Goal: Task Accomplishment & Management: Complete application form

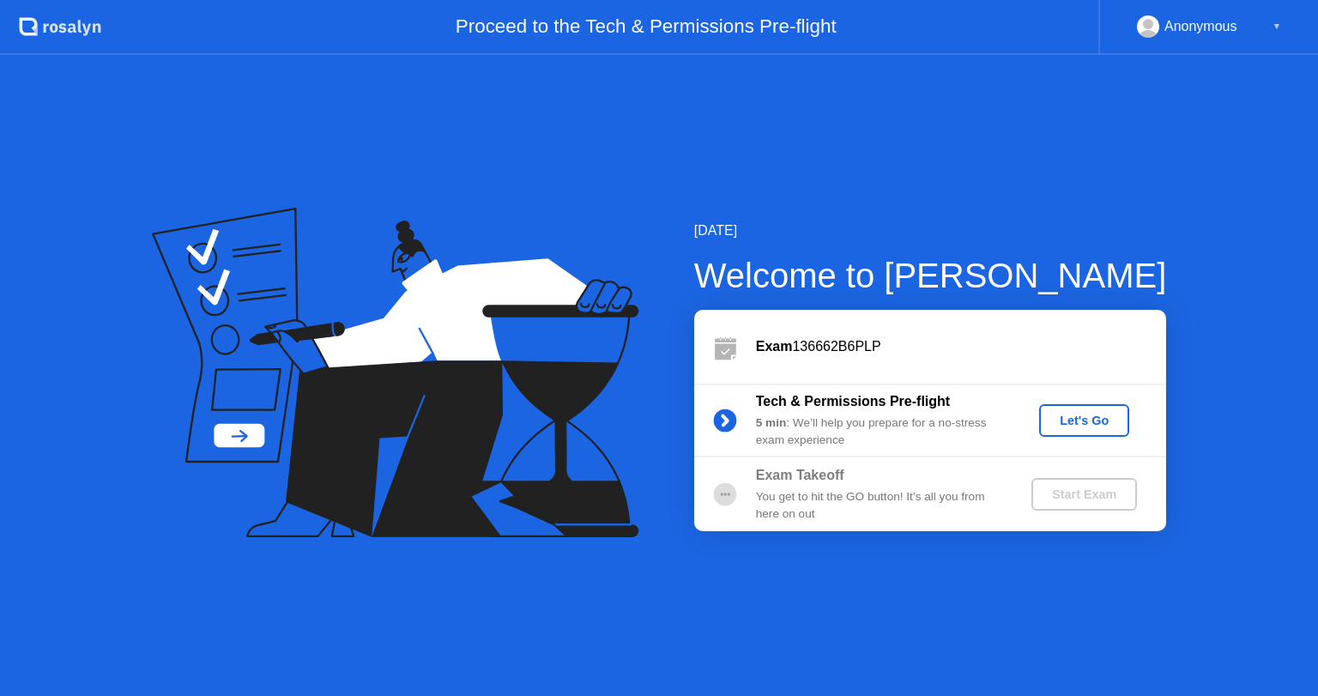
click at [1092, 422] on div "Let's Go" at bounding box center [1084, 421] width 76 height 14
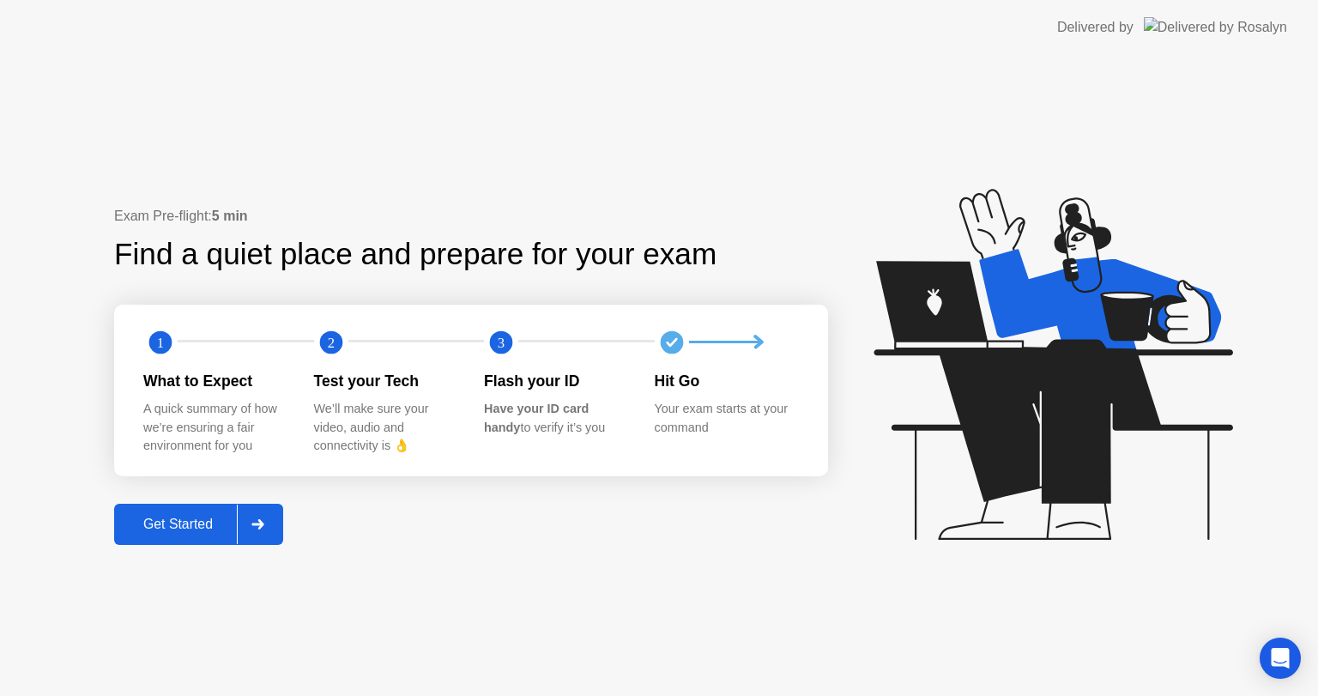
click at [199, 525] on div "Get Started" at bounding box center [178, 524] width 118 height 15
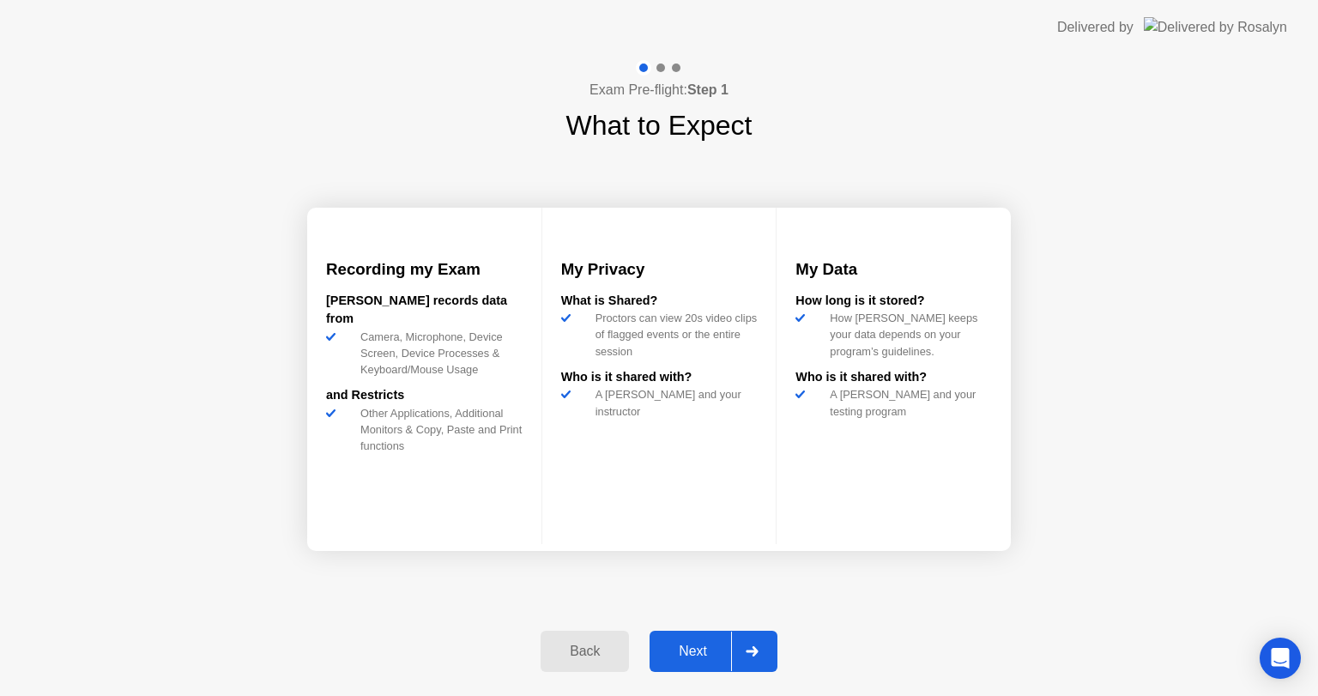
click at [711, 657] on div "Next" at bounding box center [693, 651] width 76 height 15
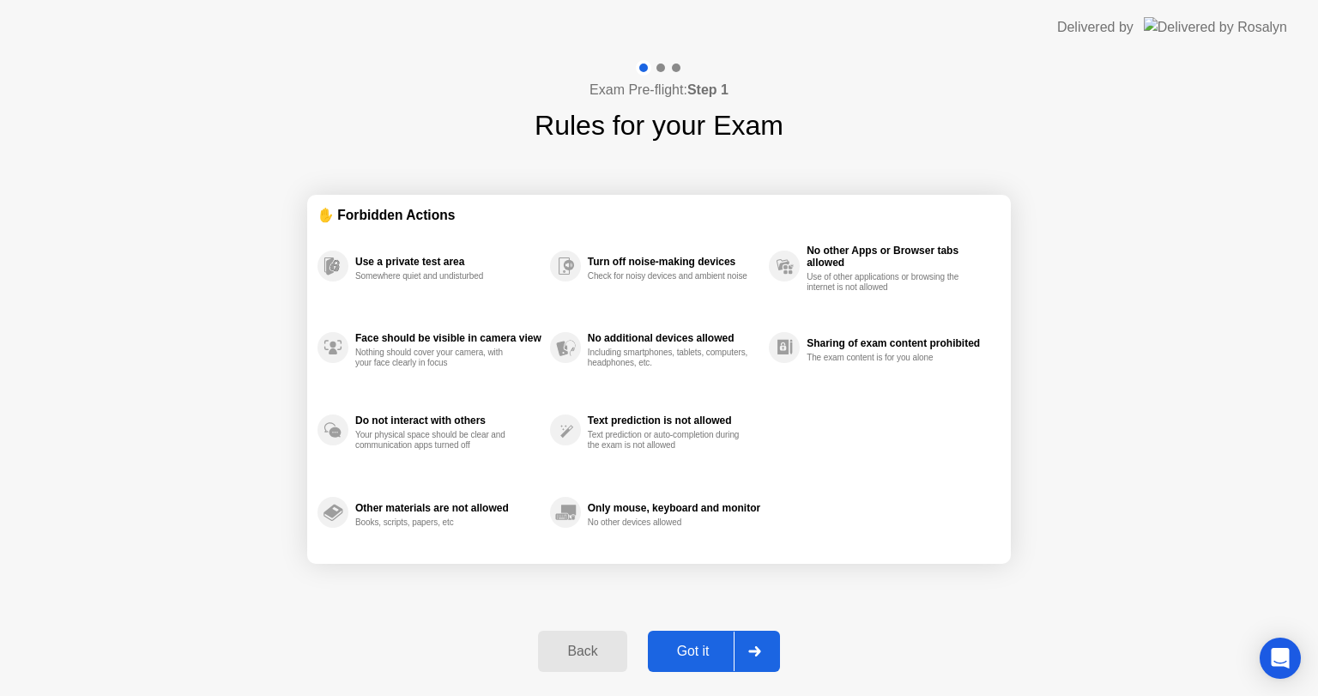
click at [711, 657] on div "Got it" at bounding box center [693, 651] width 81 height 15
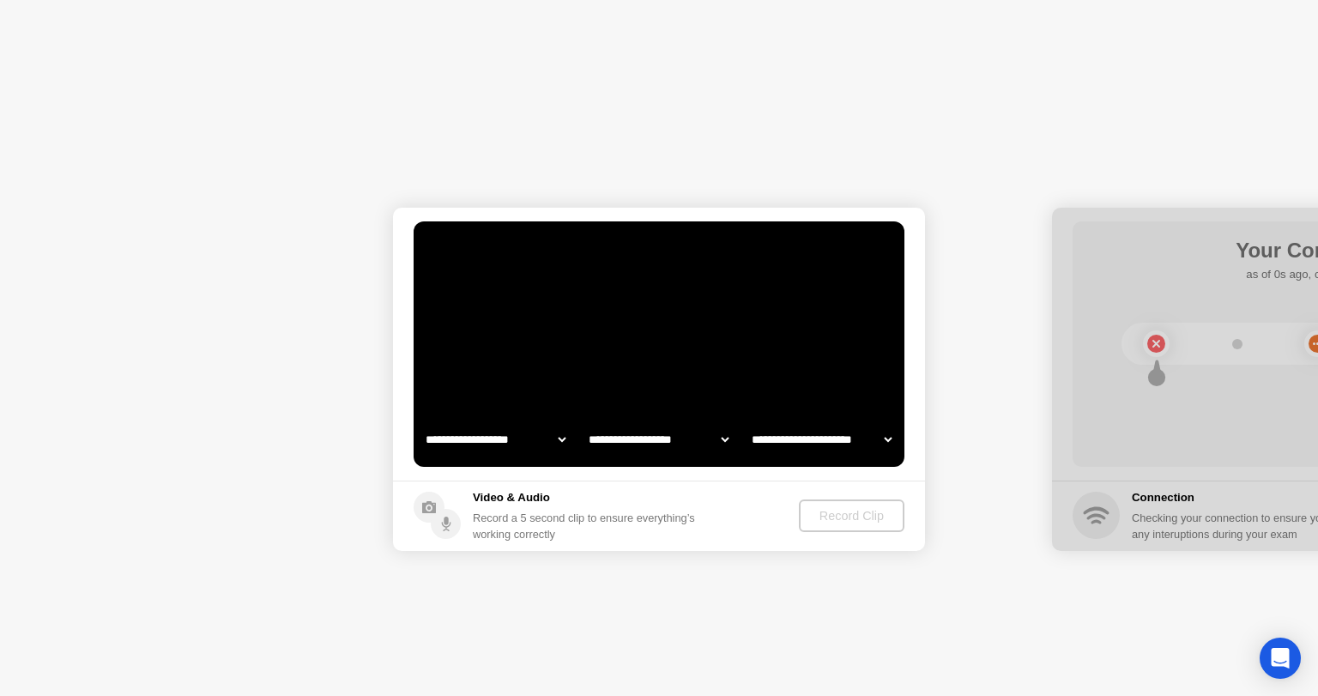
select select "**********"
select select "*******"
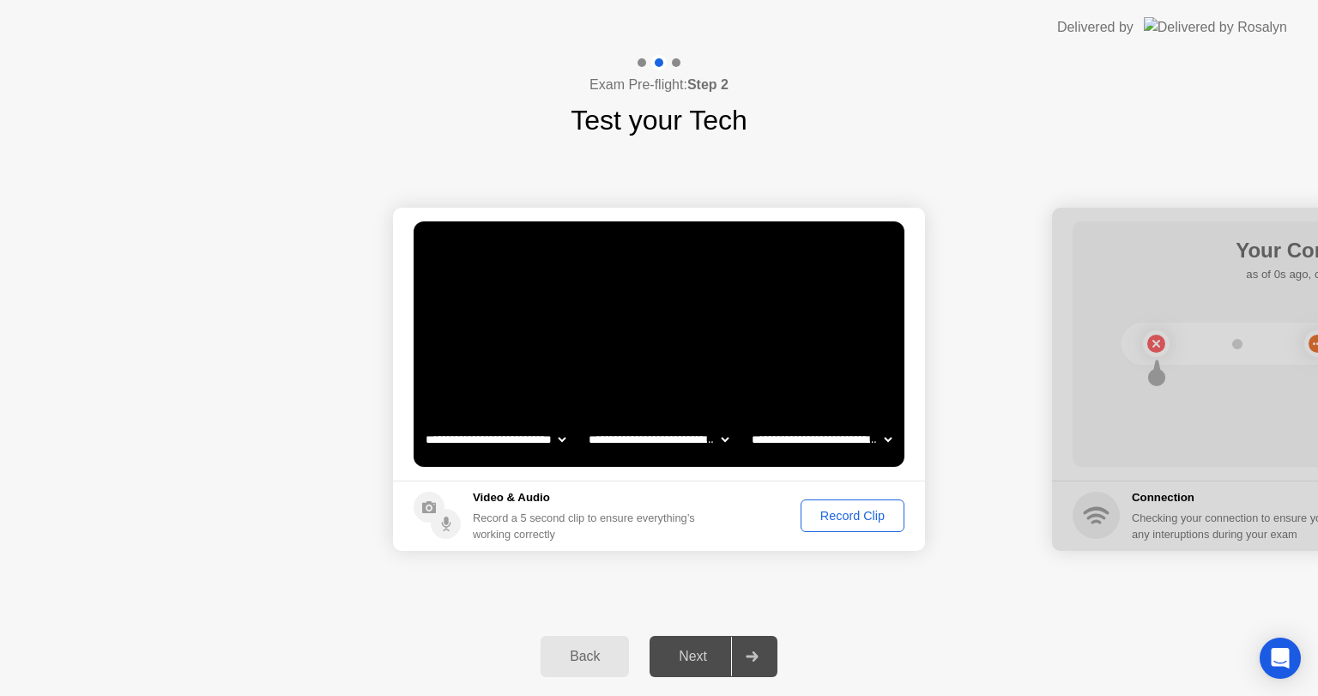
click at [849, 513] on div "Record Clip" at bounding box center [853, 516] width 92 height 14
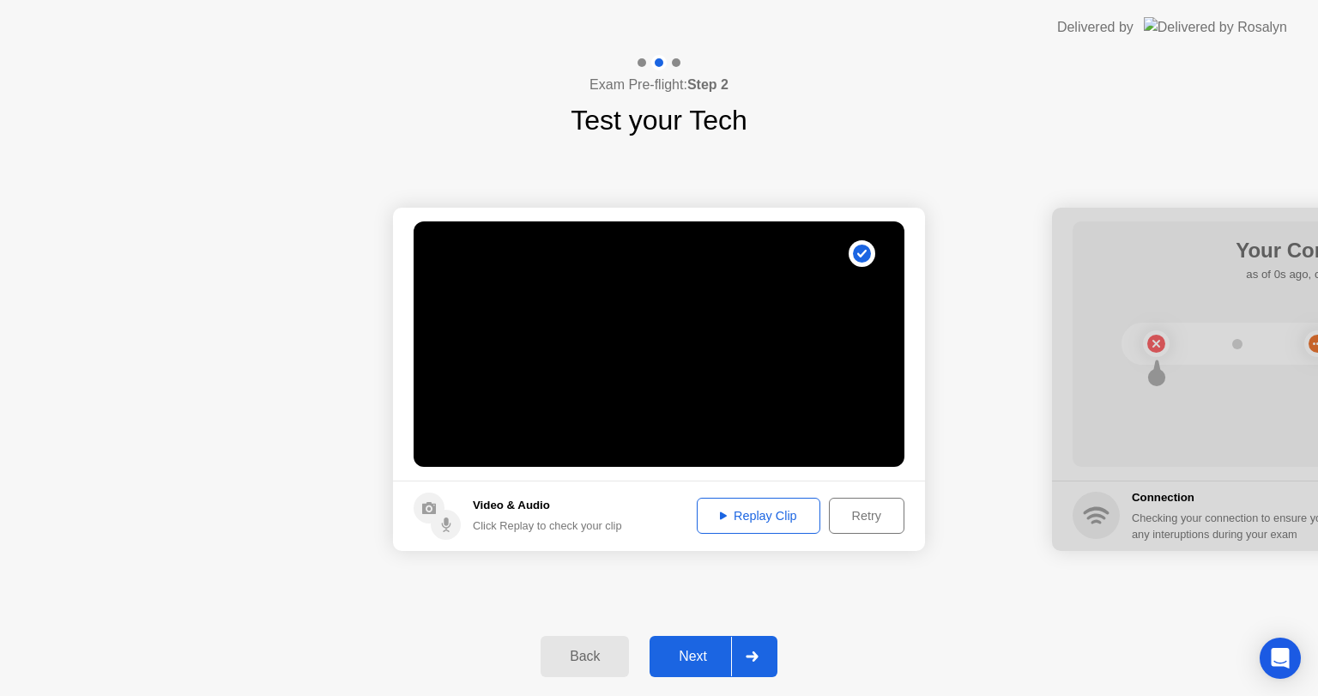
click at [793, 519] on div "Replay Clip" at bounding box center [759, 516] width 112 height 14
click at [688, 656] on div "Next" at bounding box center [693, 656] width 76 height 15
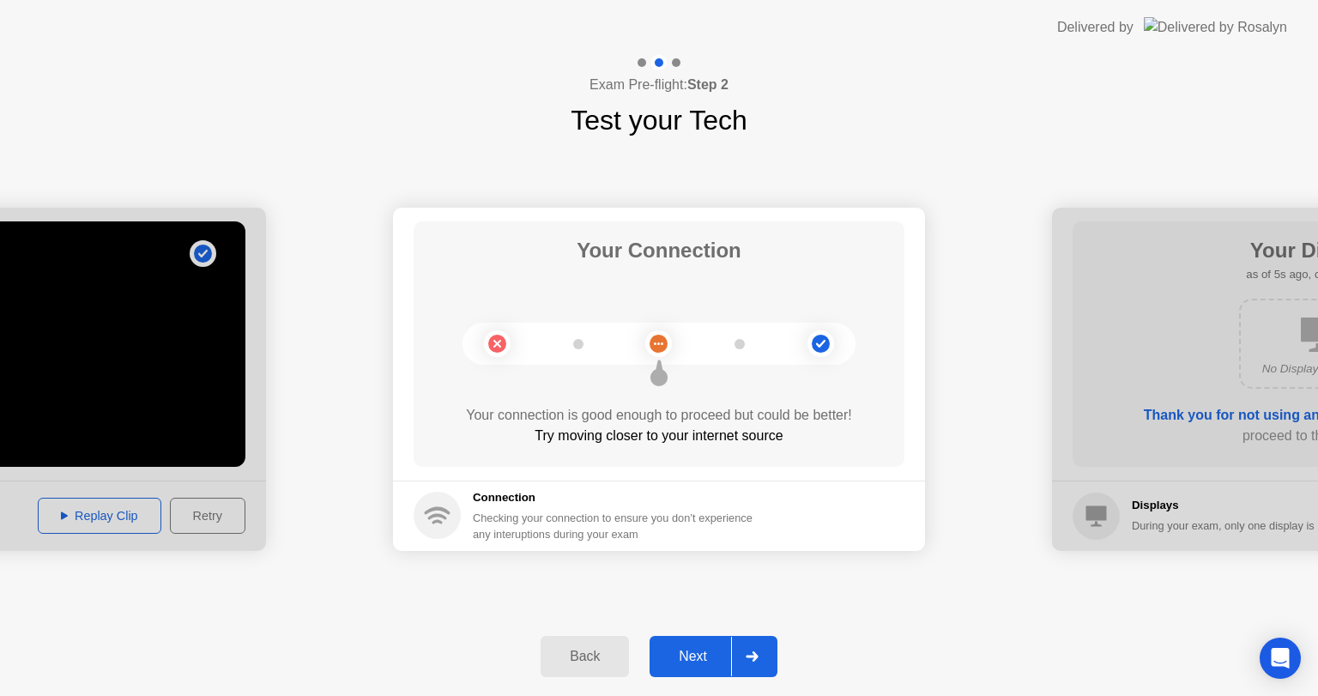
click at [704, 650] on div "Next" at bounding box center [693, 656] width 76 height 15
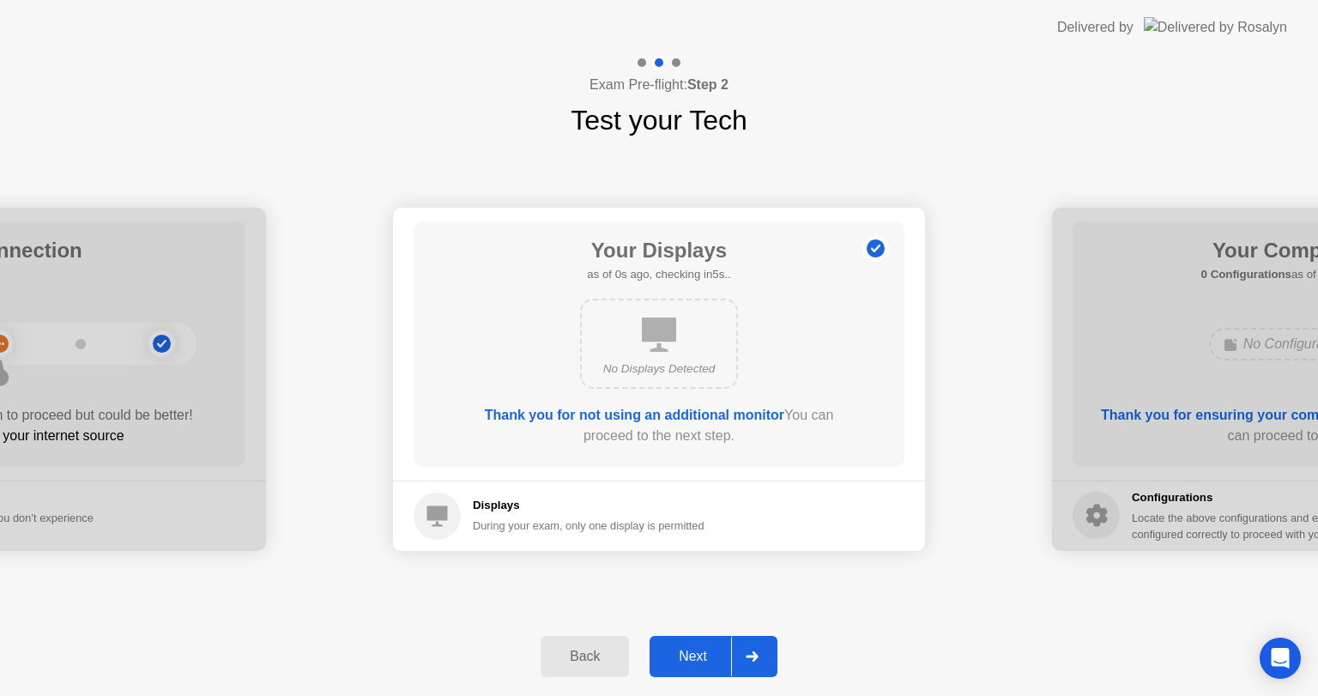
click at [702, 650] on div "Next" at bounding box center [693, 656] width 76 height 15
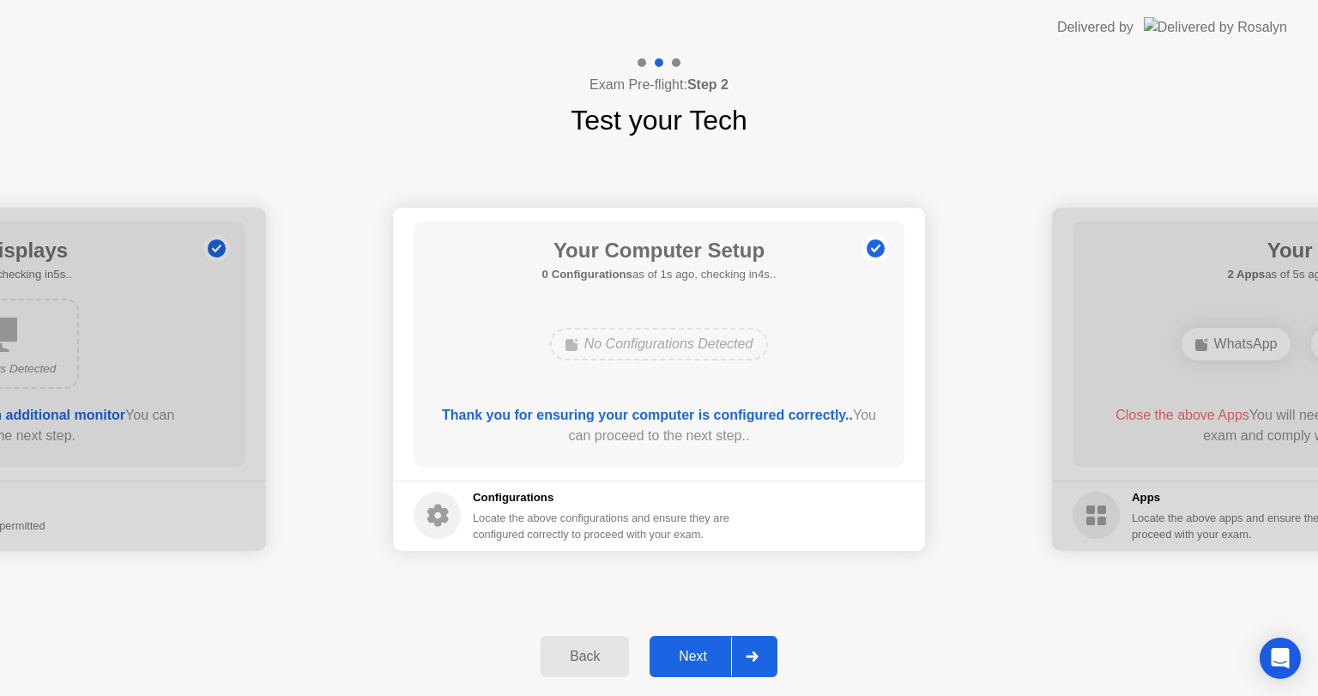
click at [701, 653] on div "Next" at bounding box center [693, 656] width 76 height 15
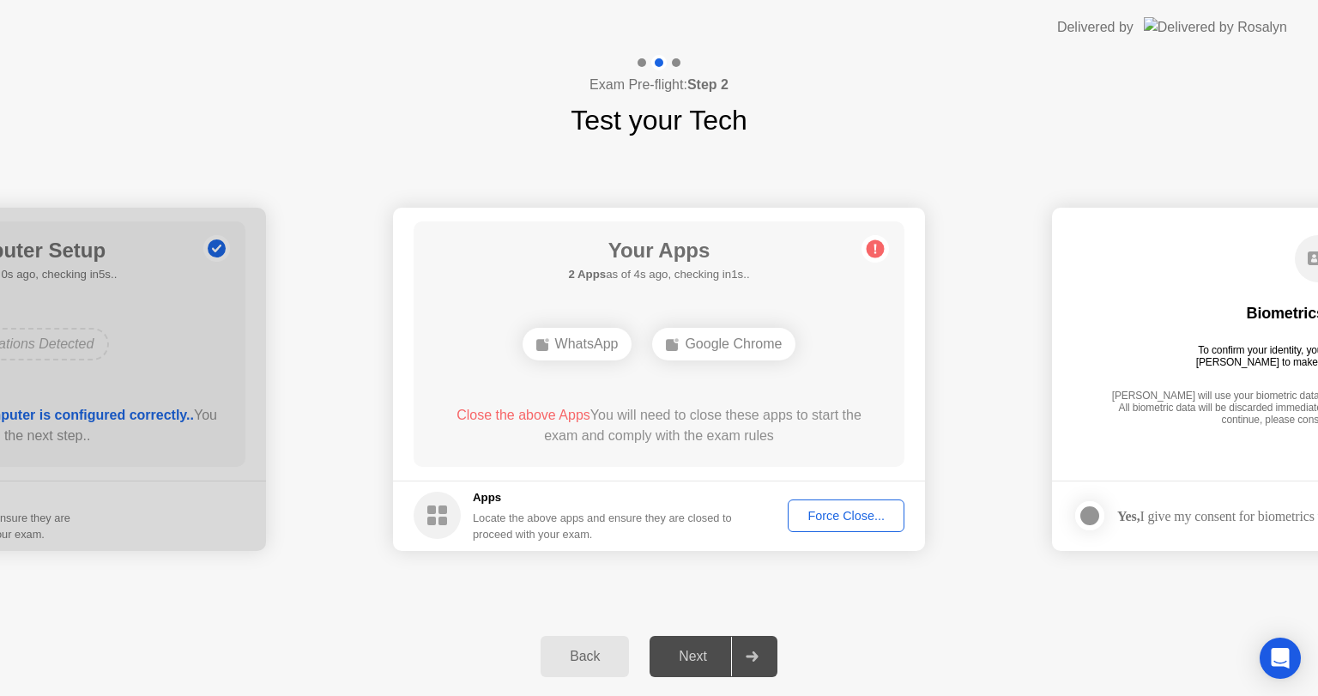
click at [854, 519] on div "Force Close..." at bounding box center [846, 516] width 105 height 14
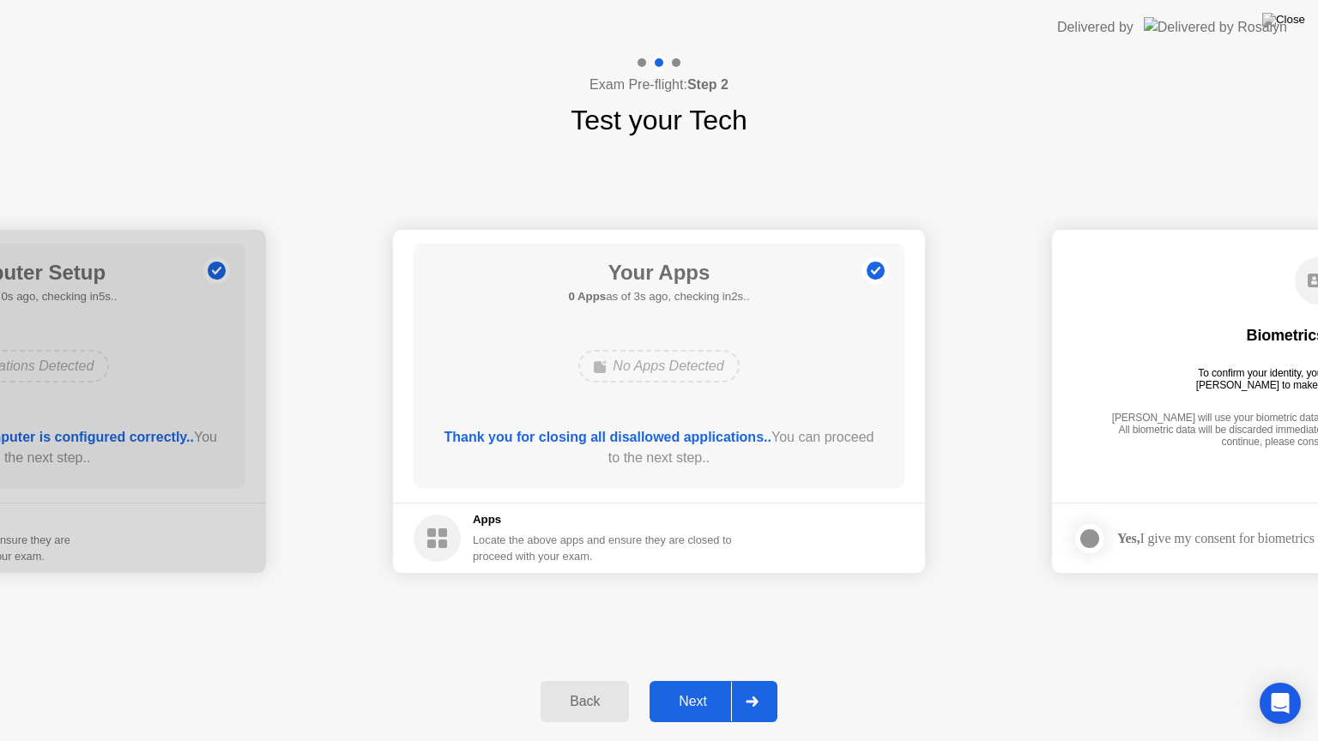
click at [694, 695] on div "Next" at bounding box center [693, 701] width 76 height 15
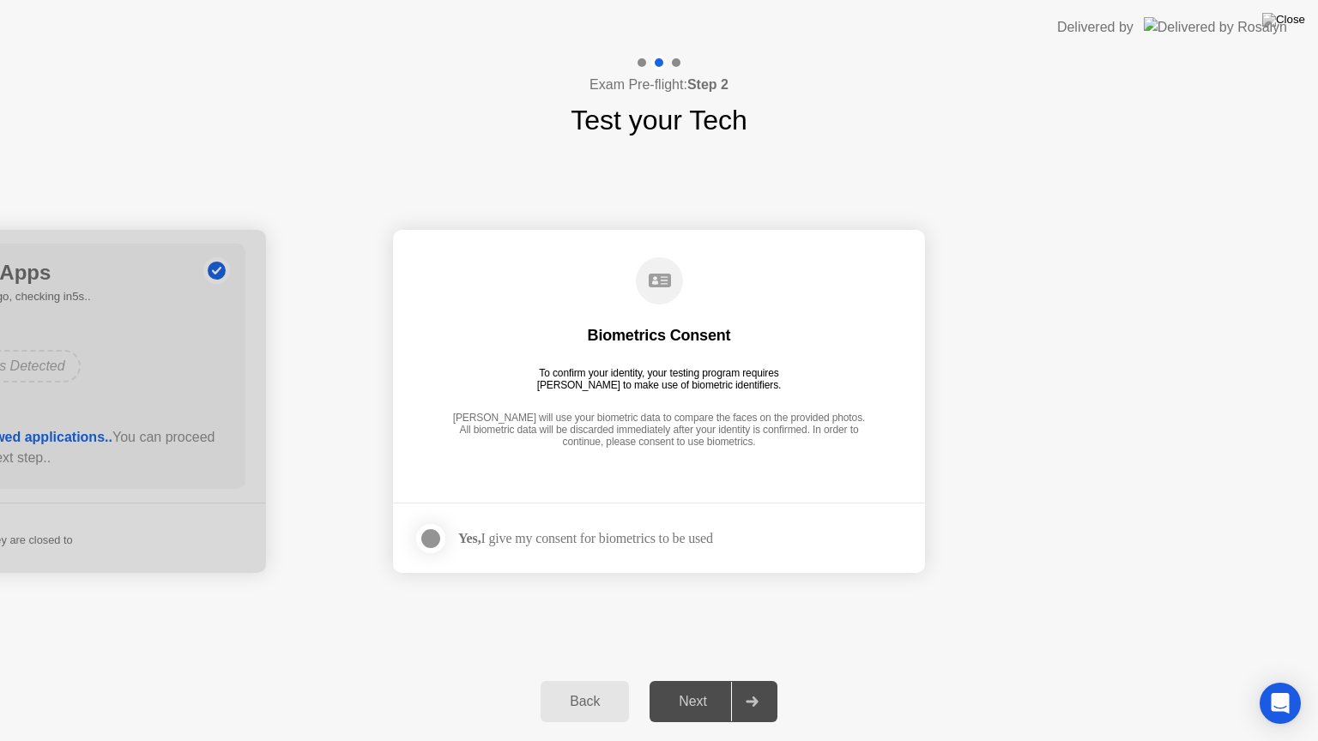
click at [428, 542] on div at bounding box center [430, 539] width 21 height 21
click at [695, 695] on div "Next" at bounding box center [693, 701] width 76 height 15
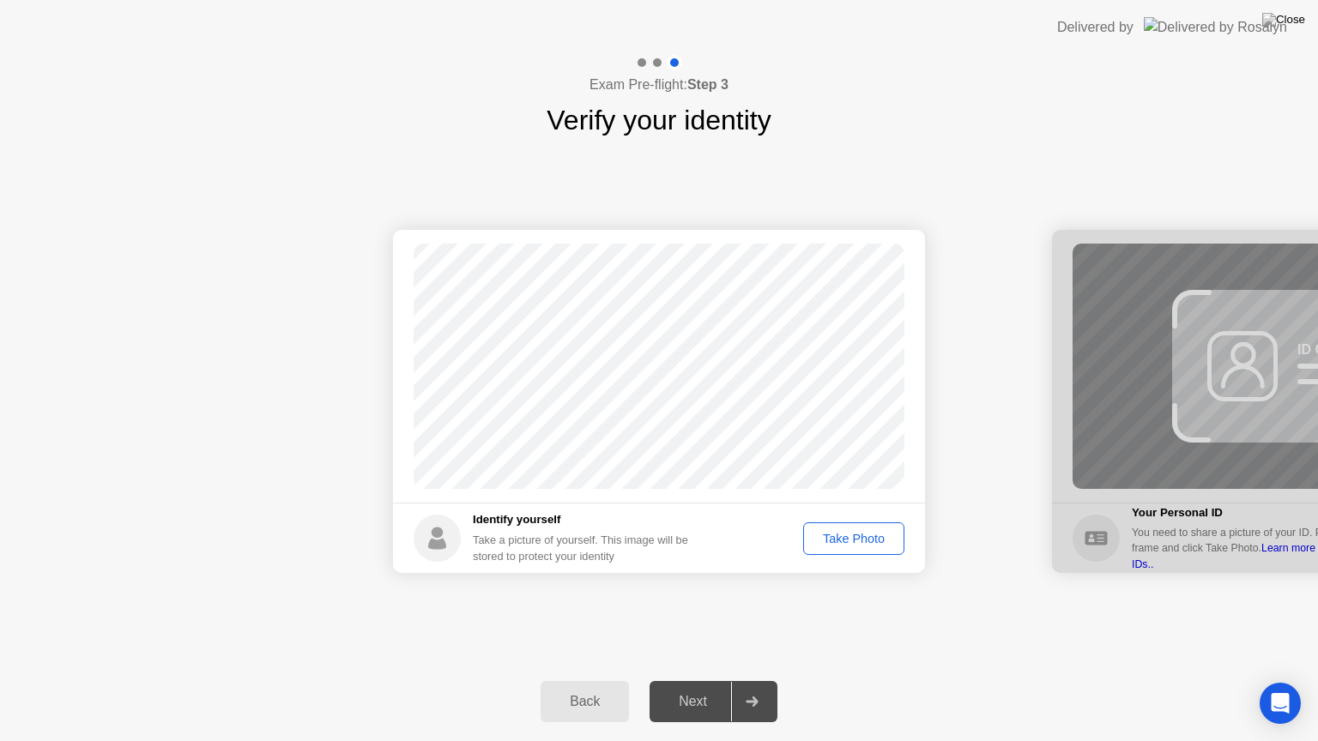
click at [862, 526] on button "Take Photo" at bounding box center [853, 539] width 101 height 33
click at [879, 265] on icon "Success Photo is correctly taken" at bounding box center [875, 270] width 27 height 27
click at [862, 535] on div "Retake" at bounding box center [865, 539] width 67 height 14
click at [860, 570] on footer "Identify yourself Take a picture of yourself. This image will be stored to prot…" at bounding box center [659, 538] width 532 height 70
click at [868, 541] on div "Take Photo" at bounding box center [853, 539] width 89 height 14
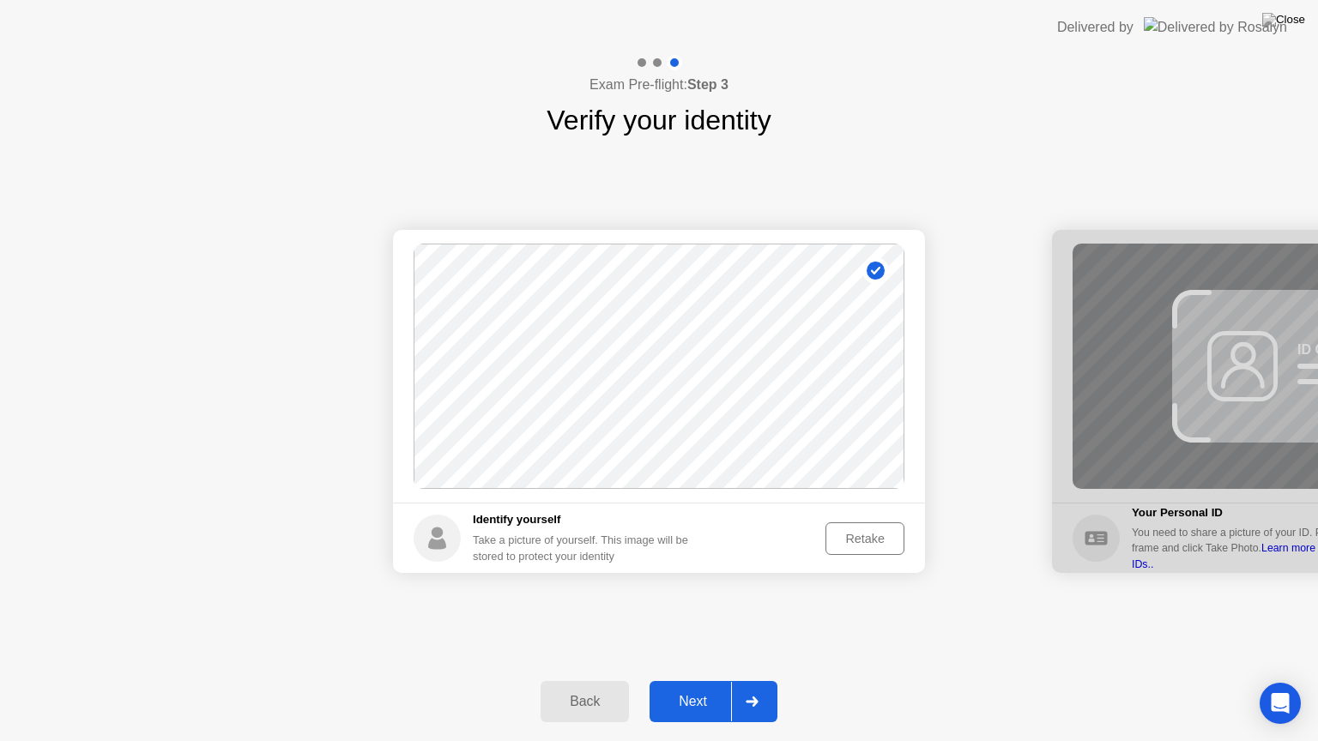
click at [686, 695] on div "Next" at bounding box center [693, 701] width 76 height 15
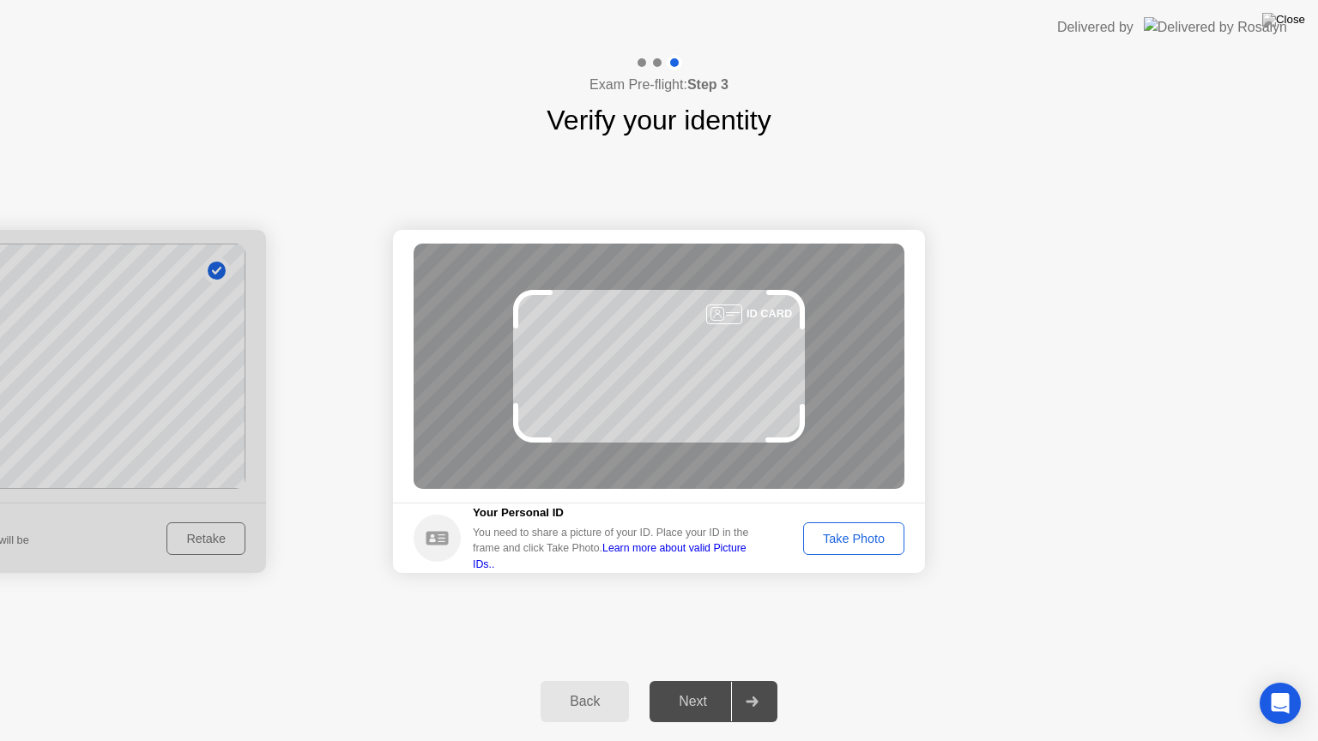
click at [863, 542] on div "Take Photo" at bounding box center [853, 539] width 89 height 14
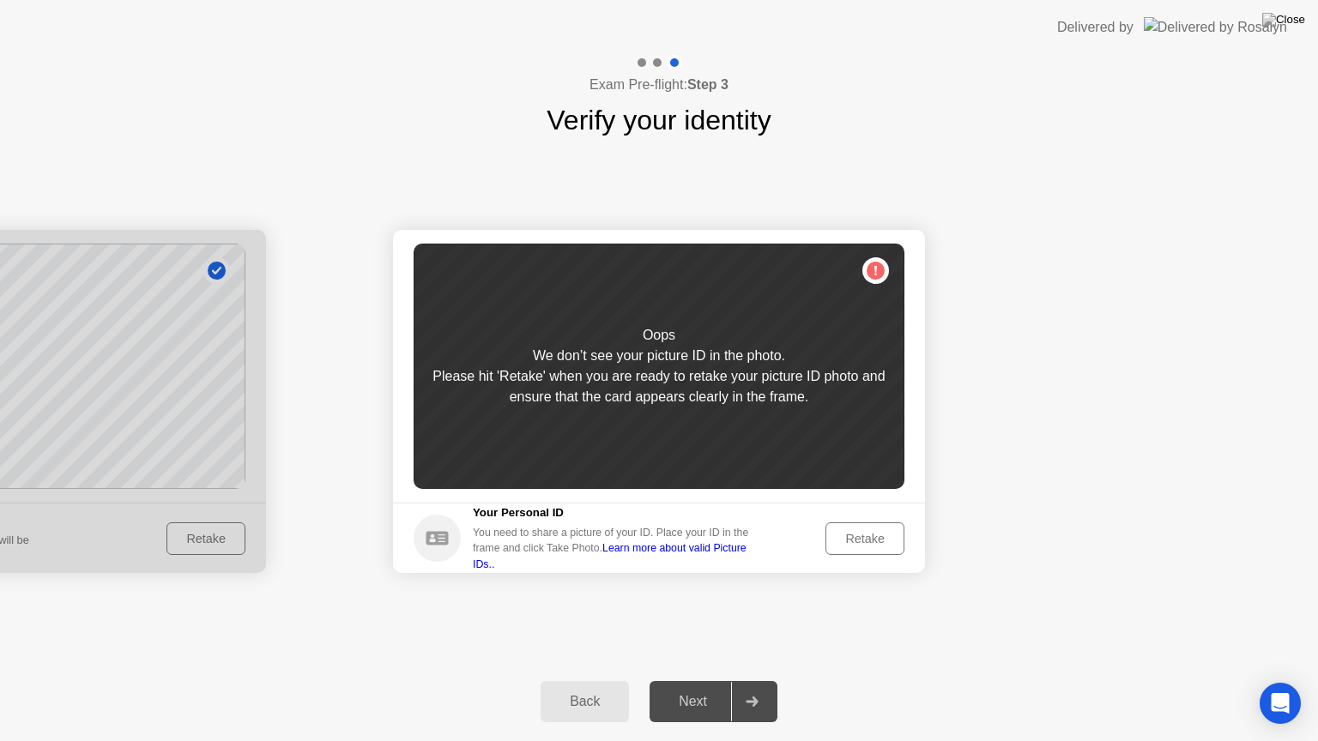
click at [601, 695] on div "Back" at bounding box center [585, 701] width 78 height 15
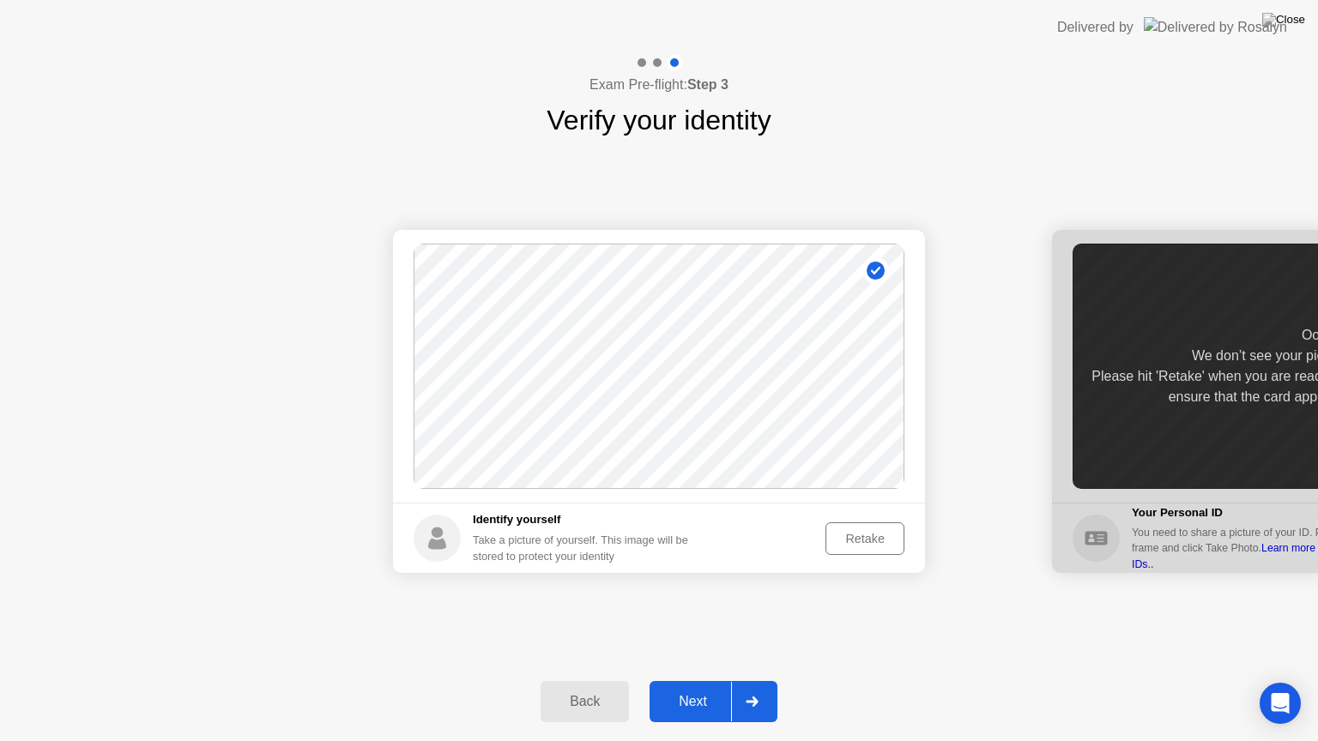
click at [683, 695] on div "Next" at bounding box center [693, 701] width 76 height 15
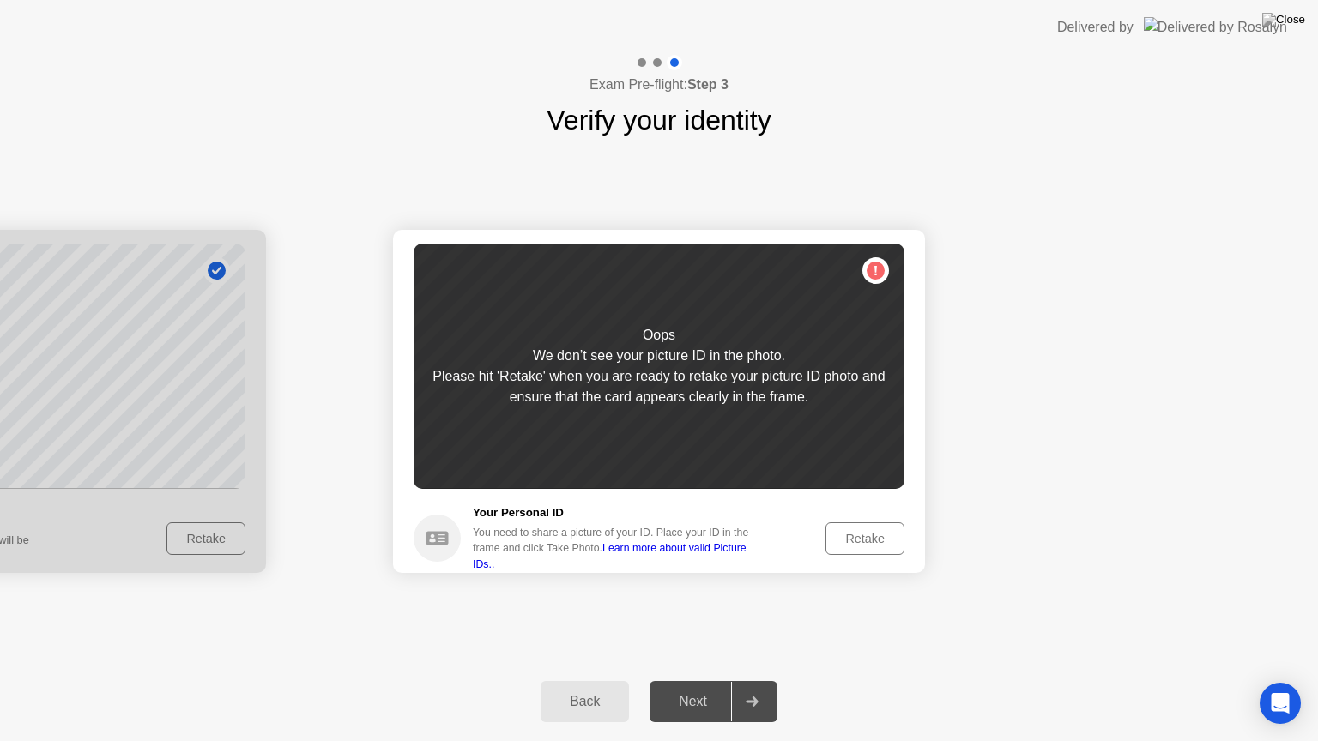
click at [875, 541] on div "Retake" at bounding box center [865, 539] width 67 height 14
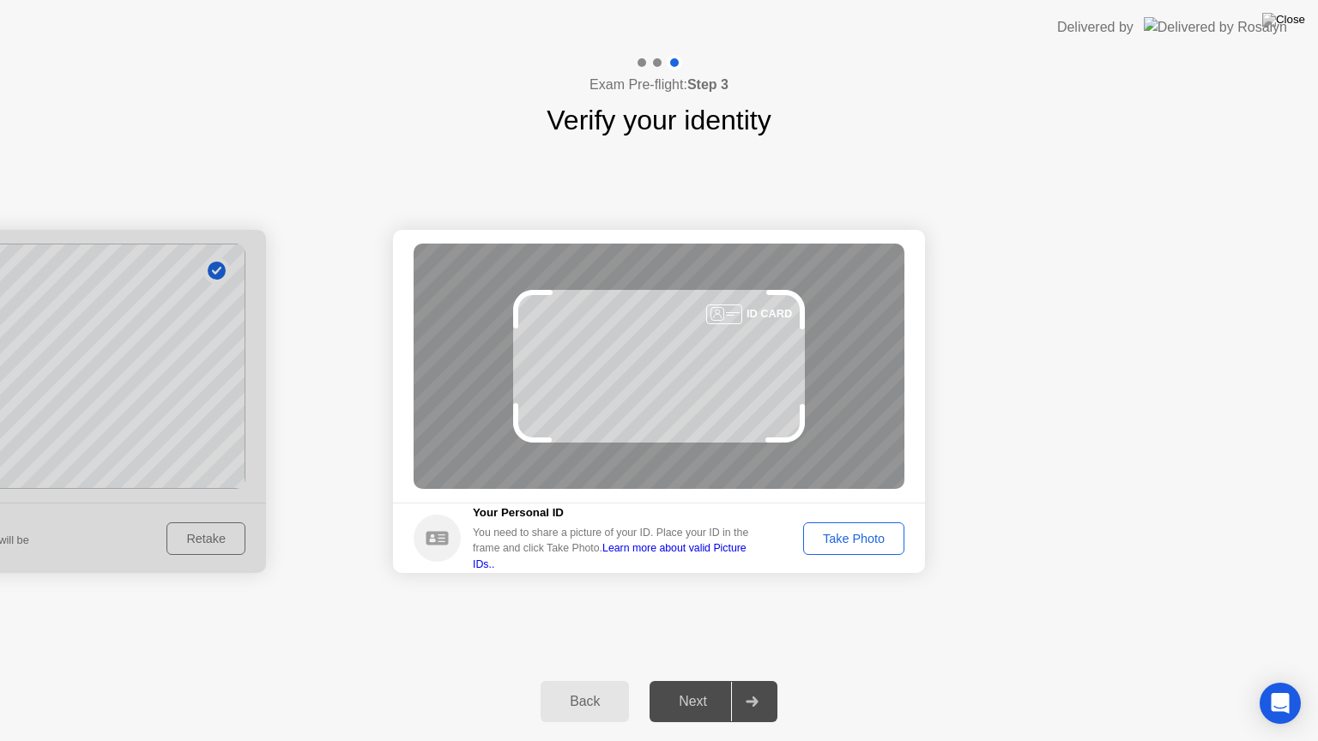
click at [858, 533] on div "Take Photo" at bounding box center [853, 539] width 89 height 14
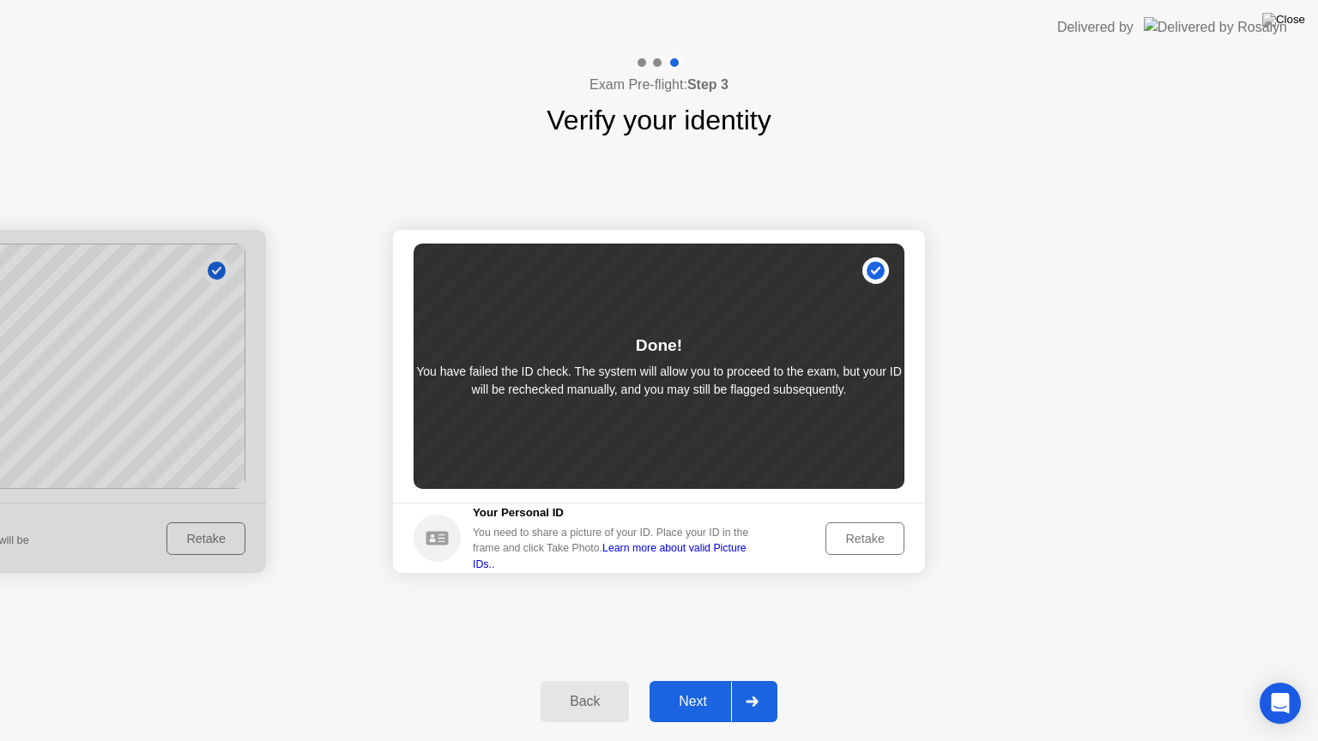
click at [688, 695] on div "Next" at bounding box center [693, 701] width 76 height 15
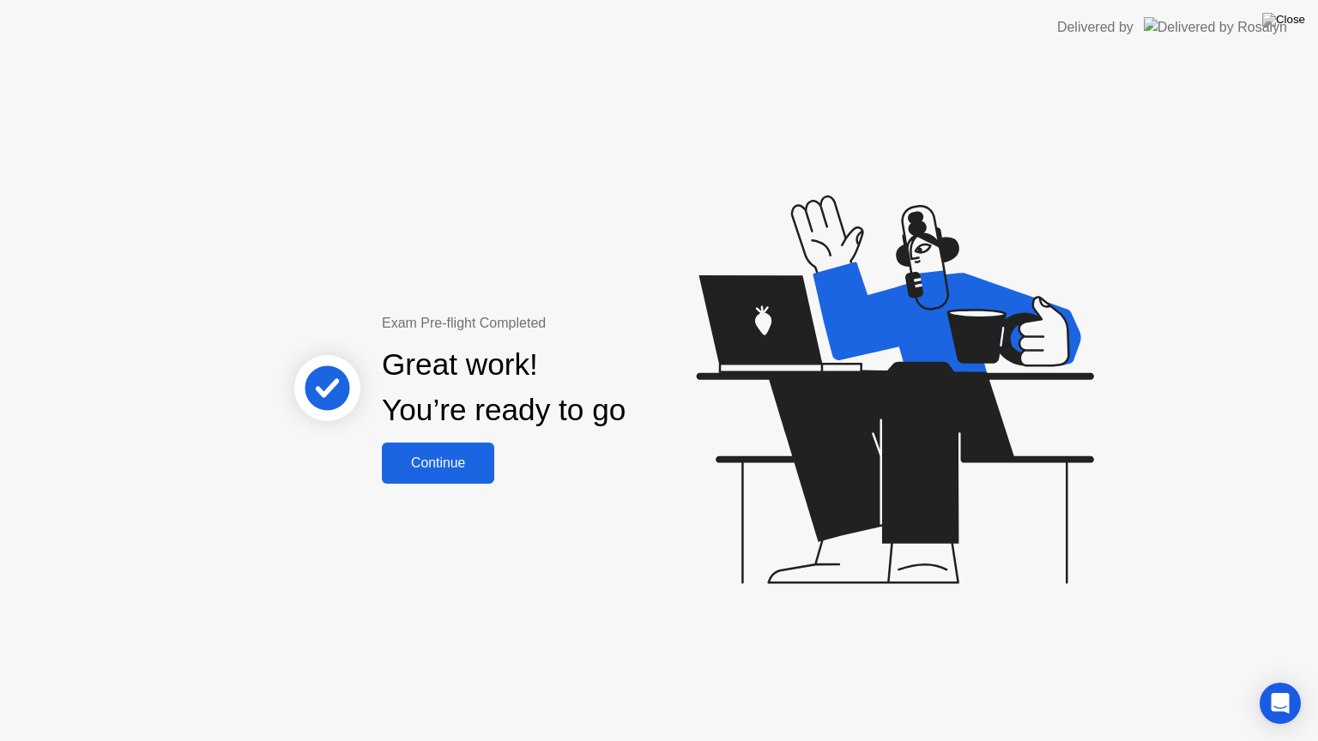
click at [415, 465] on div "Continue" at bounding box center [438, 463] width 102 height 15
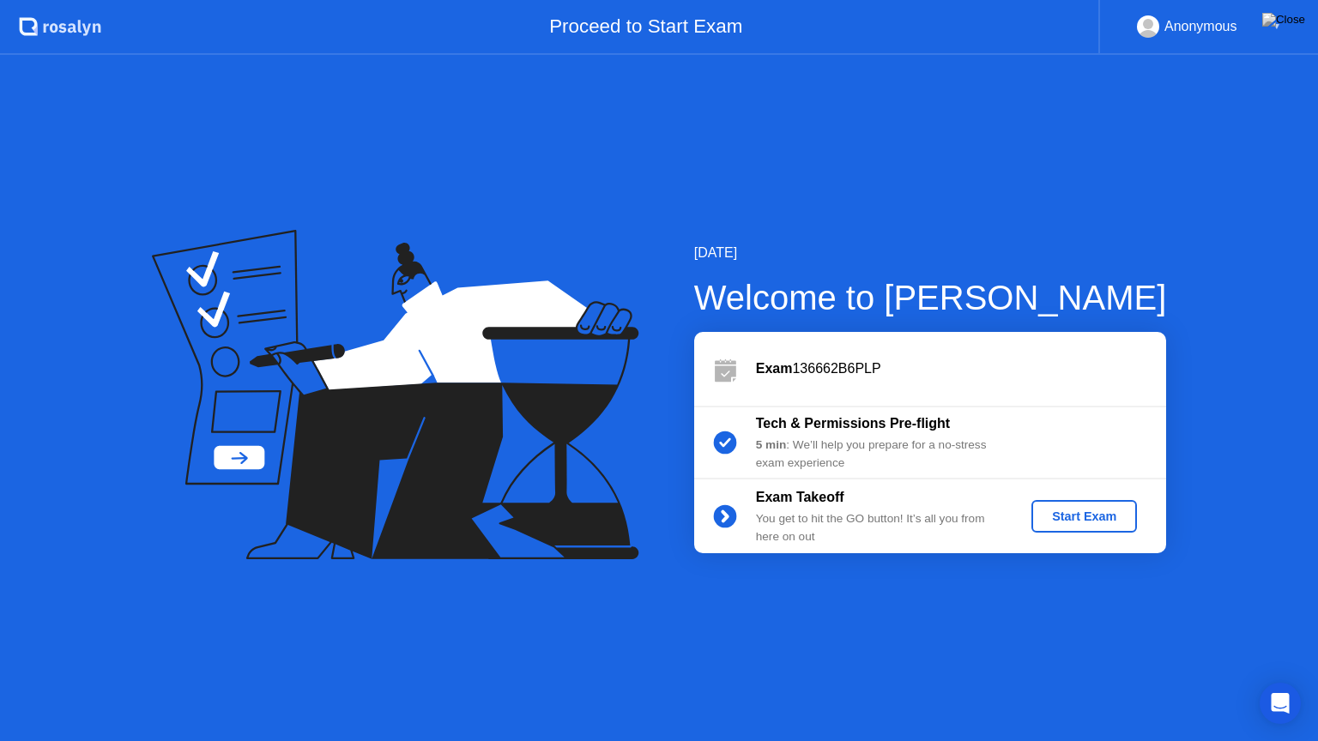
click at [1080, 513] on div "Start Exam" at bounding box center [1084, 517] width 92 height 14
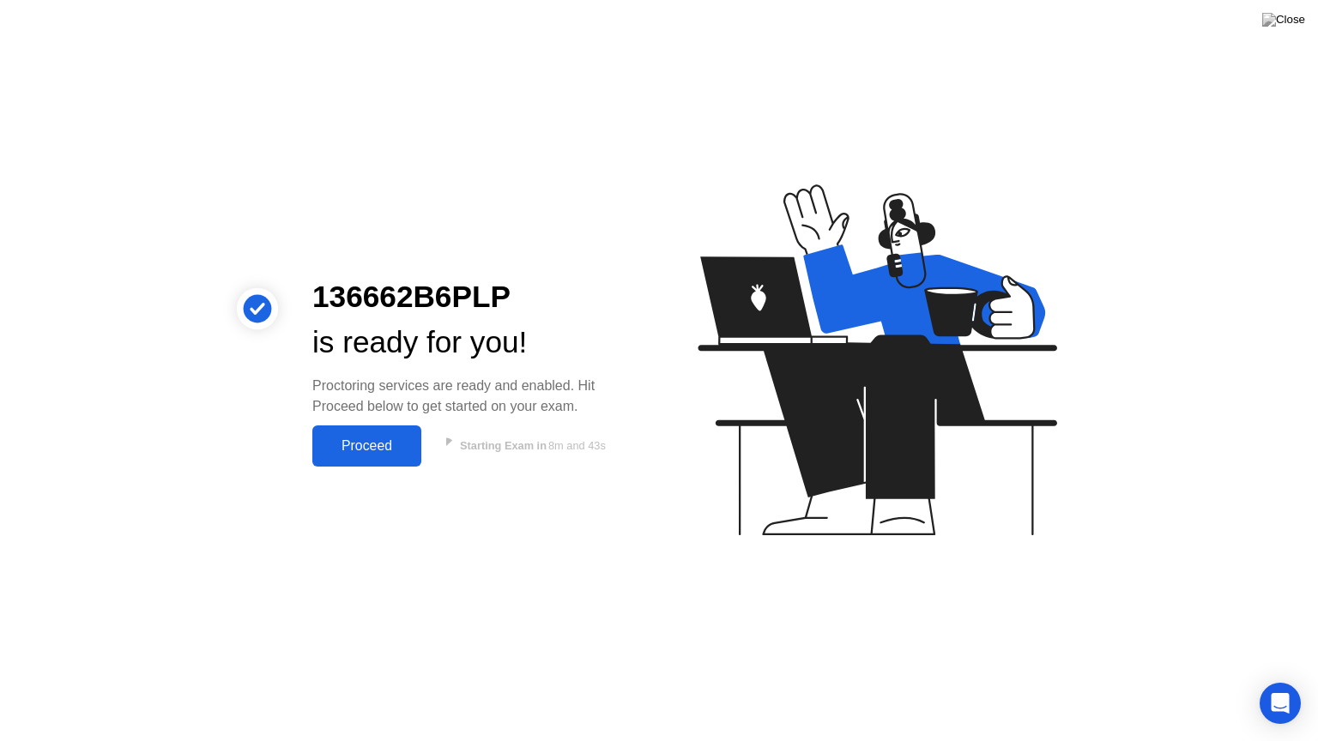
click at [391, 442] on div "Proceed" at bounding box center [367, 446] width 99 height 15
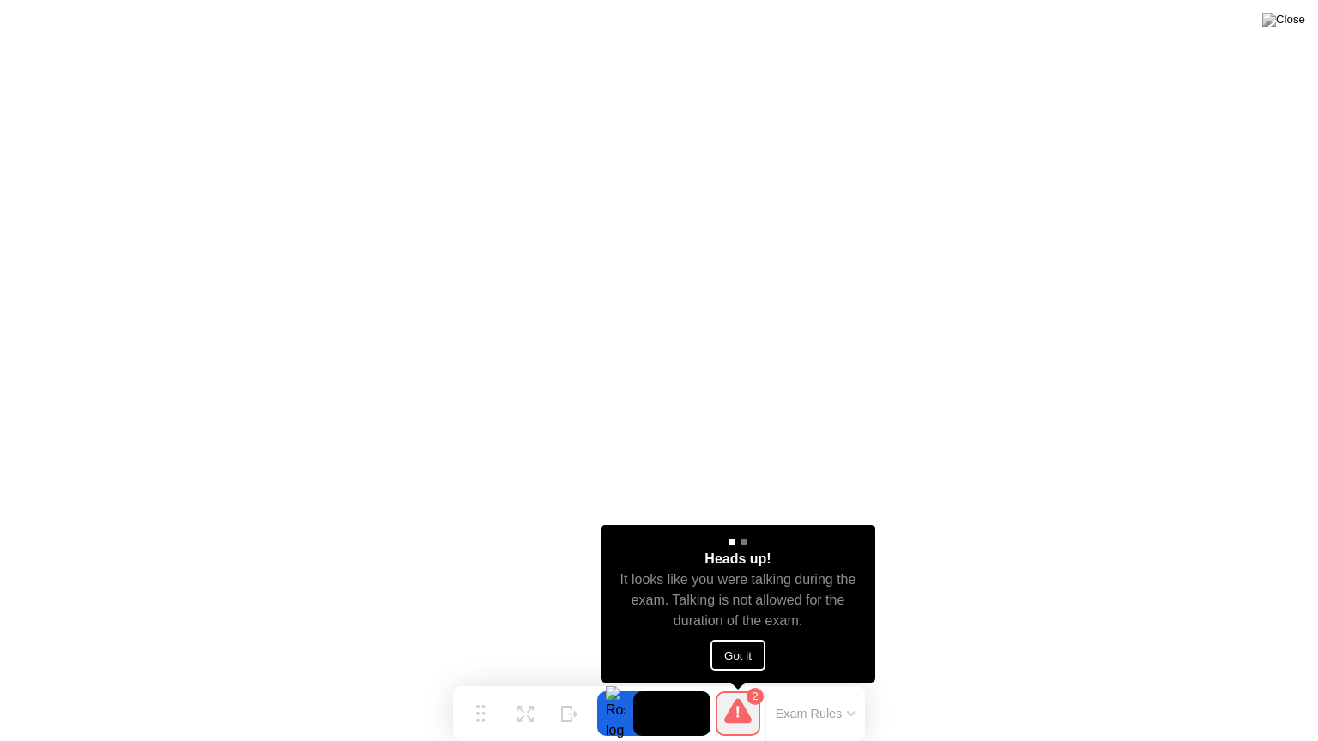
click at [741, 659] on button "Got it" at bounding box center [738, 655] width 55 height 31
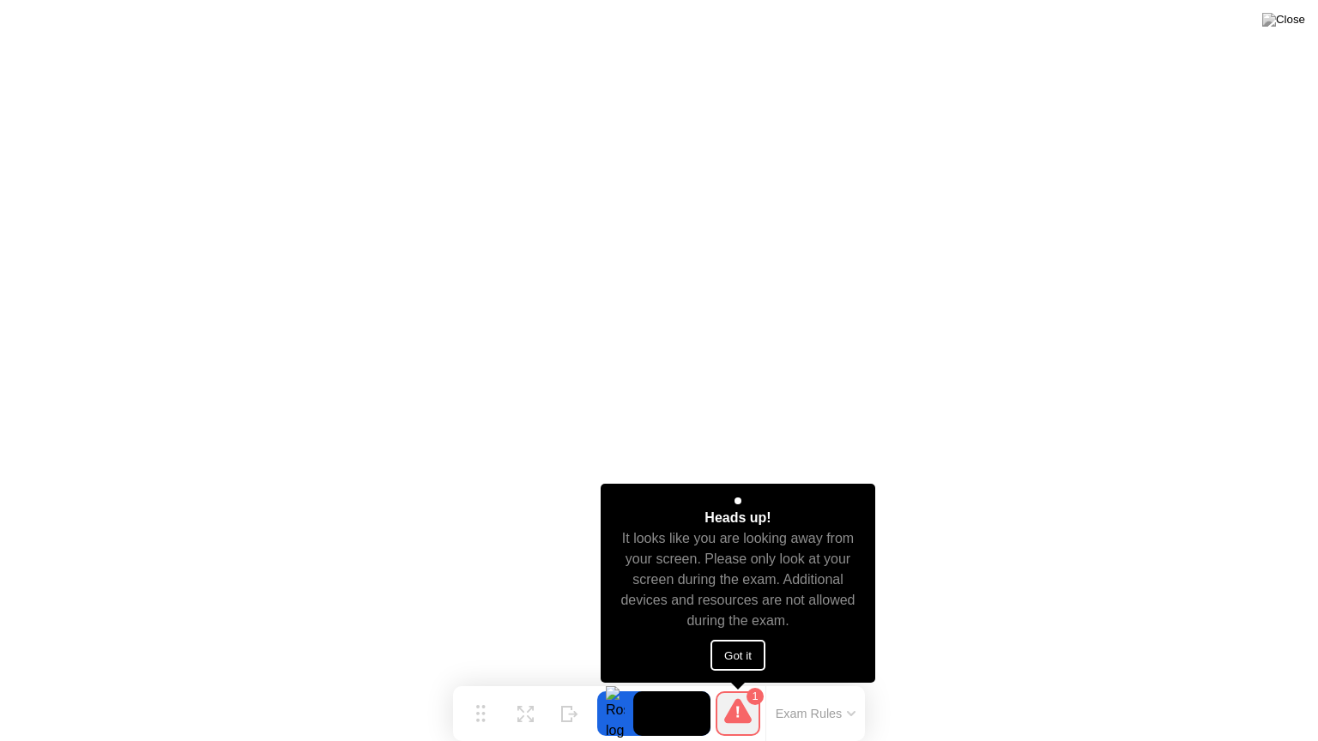
click at [723, 649] on button "Got it" at bounding box center [738, 655] width 55 height 31
